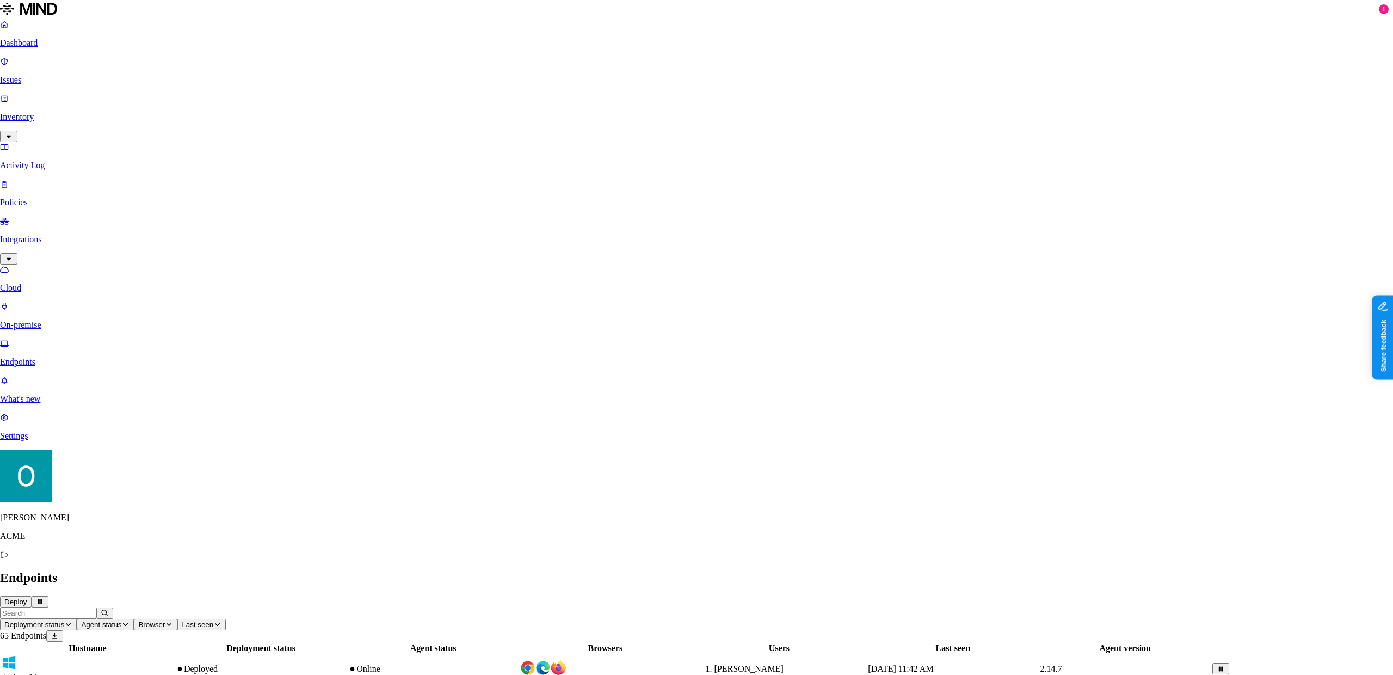
scroll to position [92, 0]
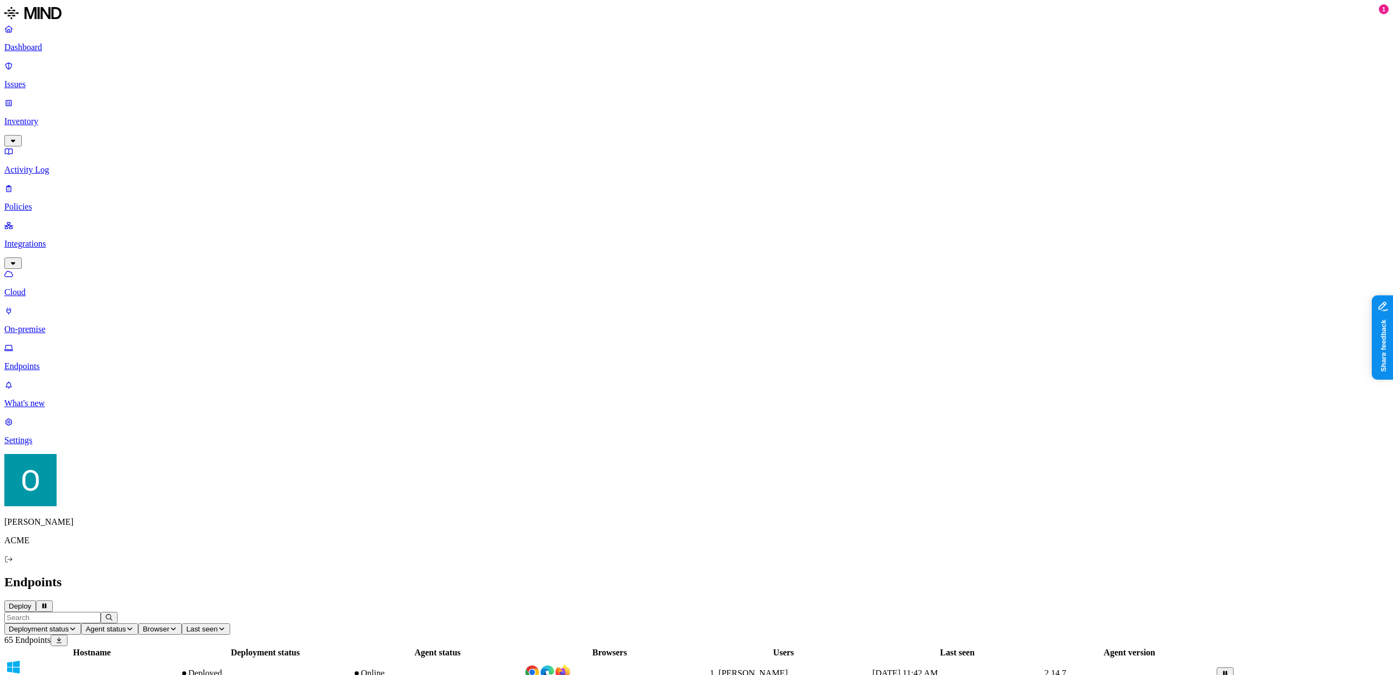
click at [85, 674] on span "ofir’s macbook pro (2)" at bounding box center [45, 681] width 79 height 9
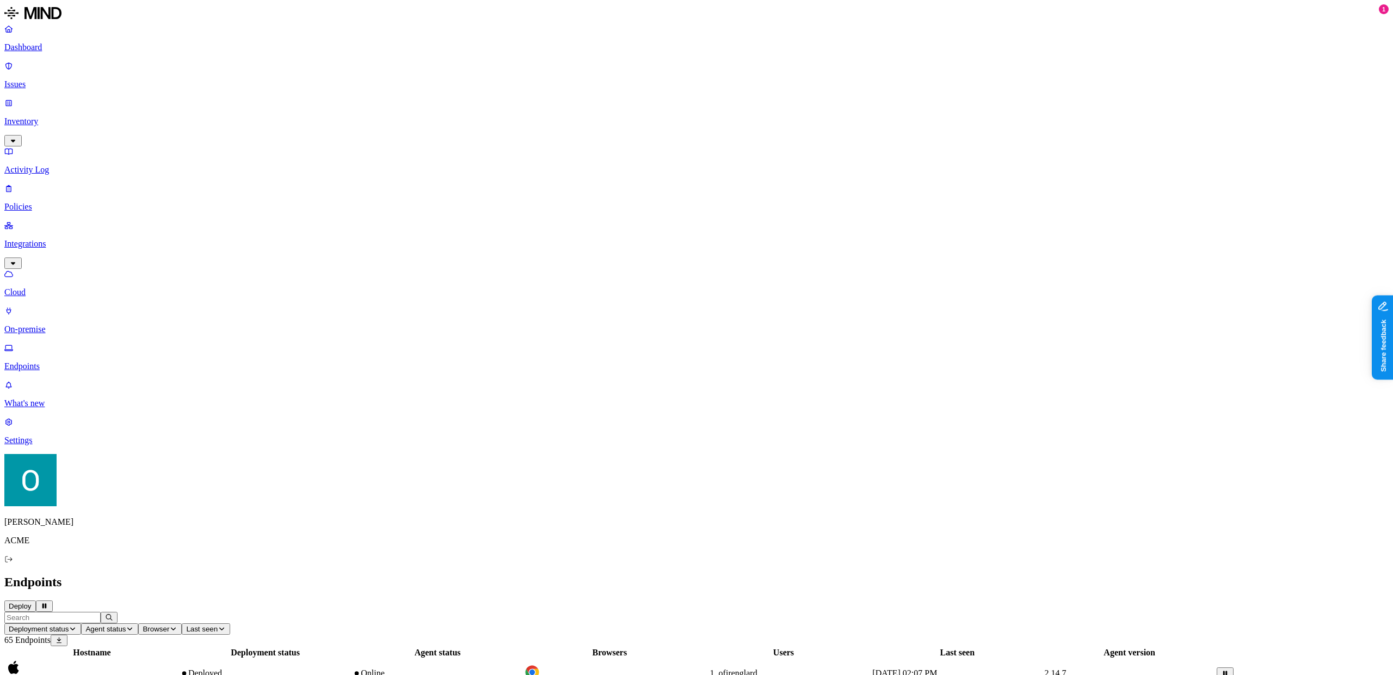
click at [45, 202] on p "Policies" at bounding box center [696, 207] width 1385 height 10
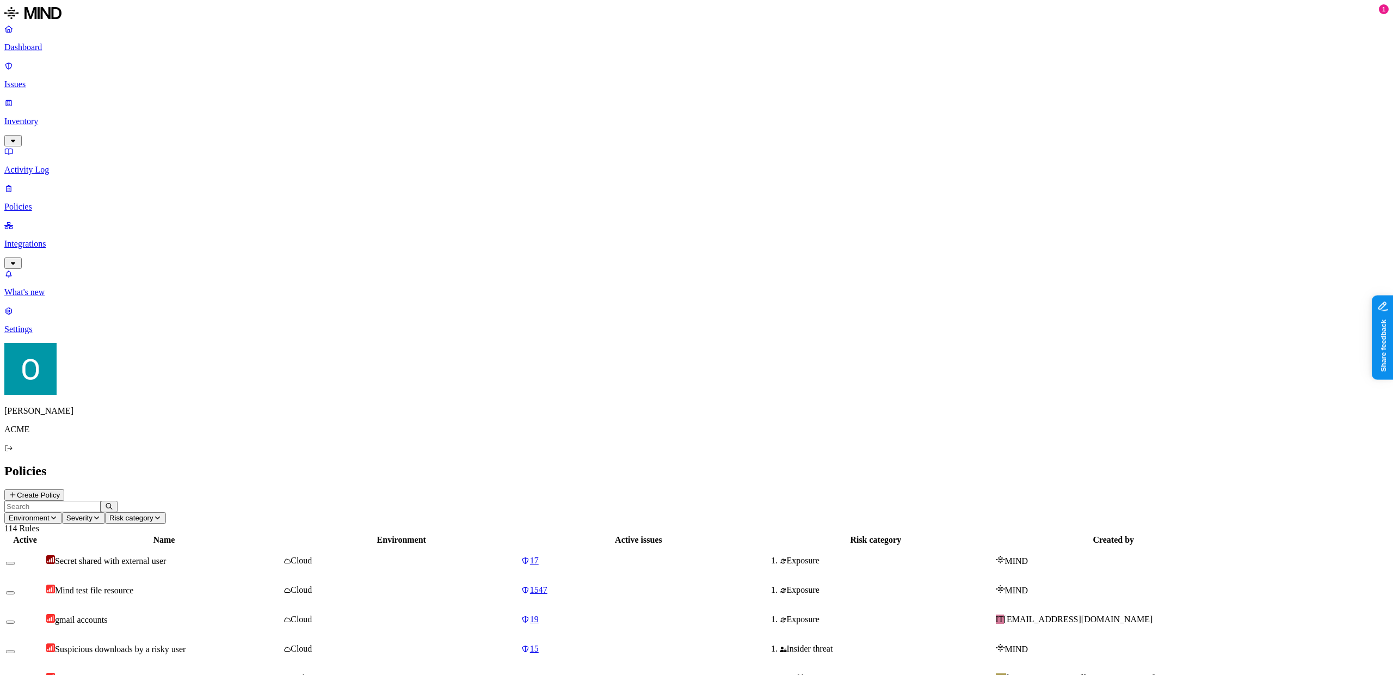
click at [520, 547] on td "Cloud" at bounding box center [402, 561] width 236 height 28
